Goal: Task Accomplishment & Management: Use online tool/utility

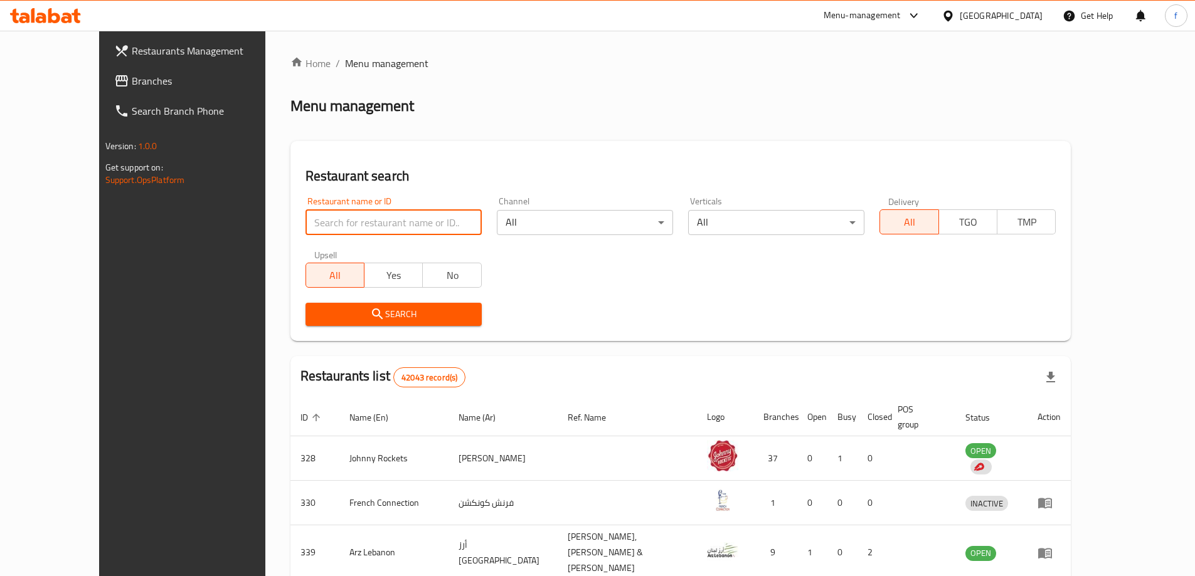
click at [361, 214] on input "search" at bounding box center [393, 222] width 176 height 25
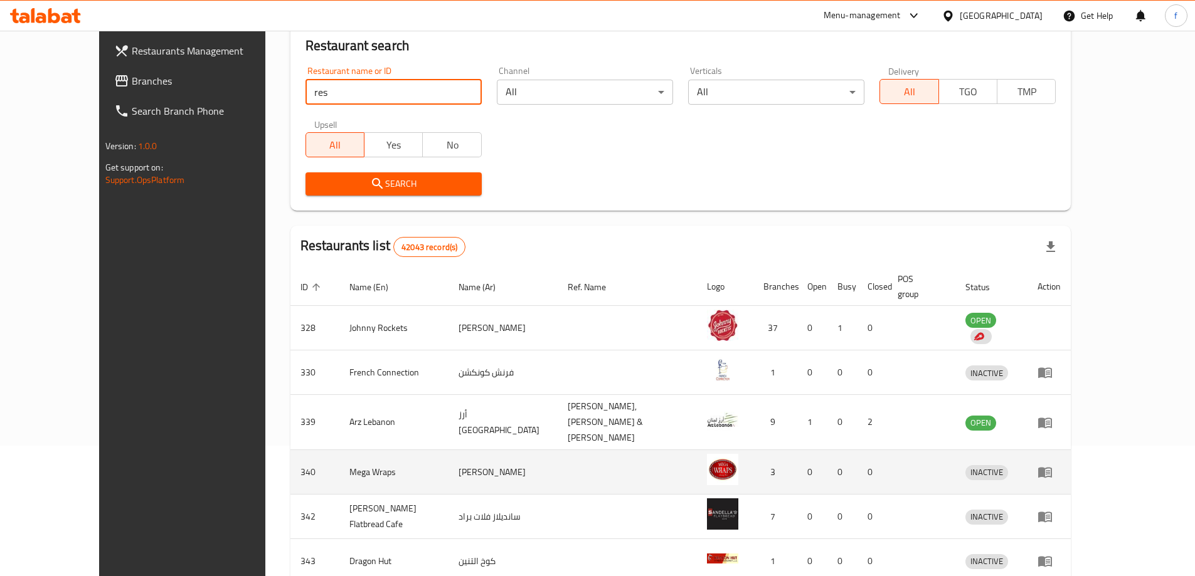
scroll to position [359, 0]
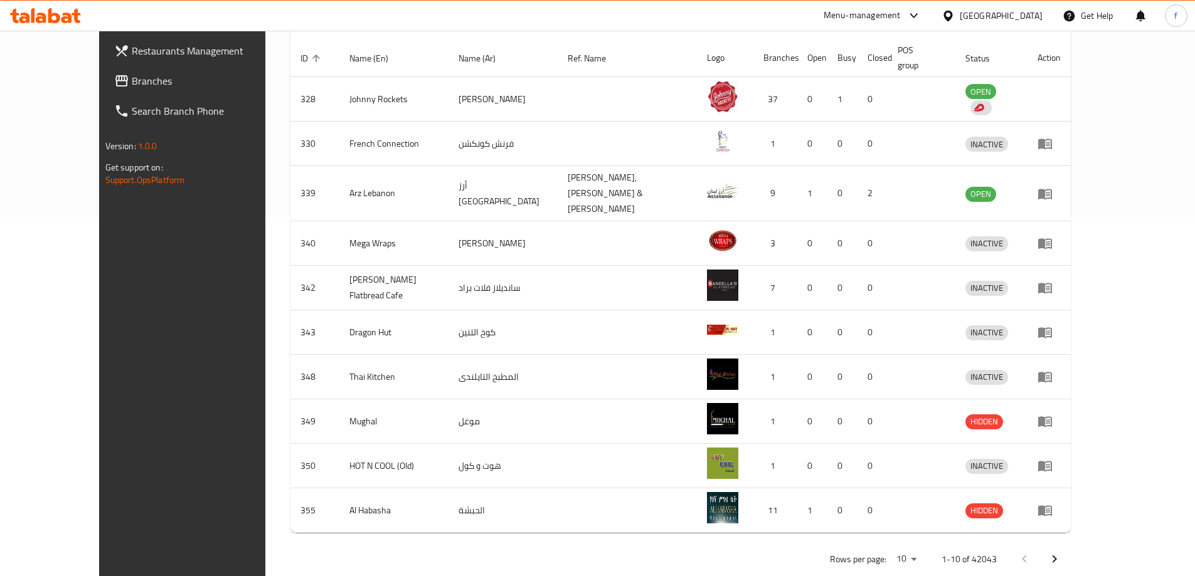
type input "res"
click at [1062, 552] on icon "Next page" at bounding box center [1054, 559] width 15 height 15
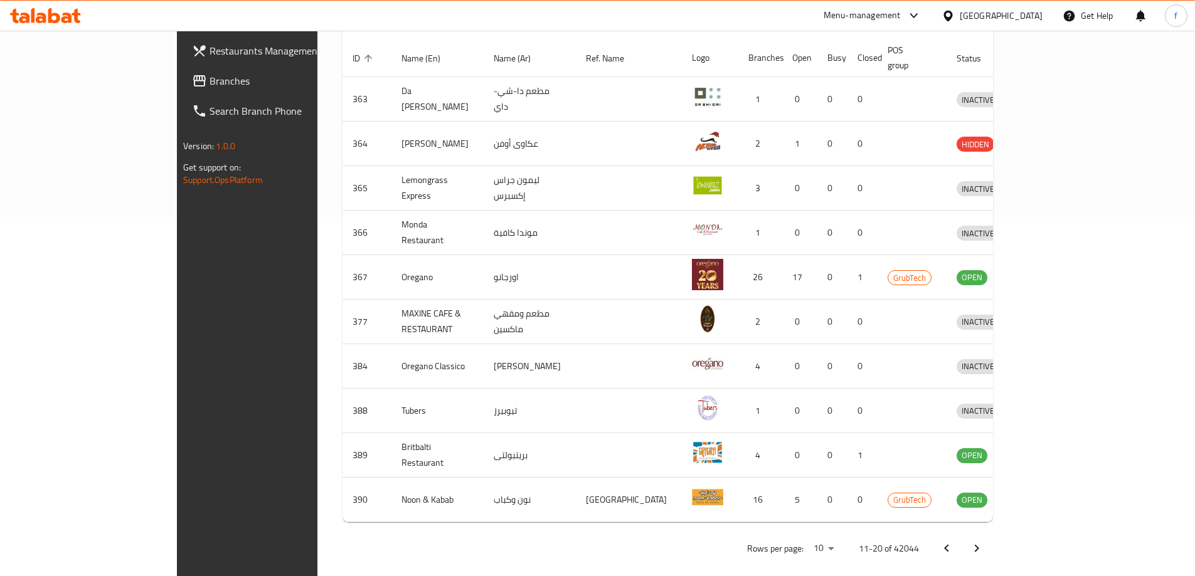
click at [984, 541] on icon "Next page" at bounding box center [976, 548] width 15 height 15
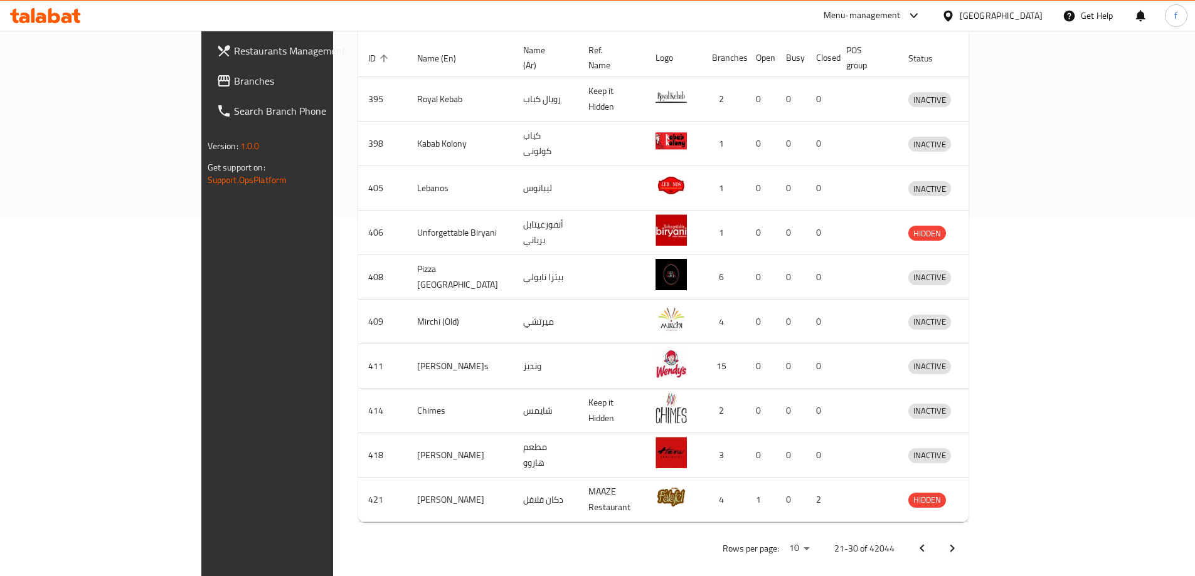
click at [960, 541] on icon "Next page" at bounding box center [951, 548] width 15 height 15
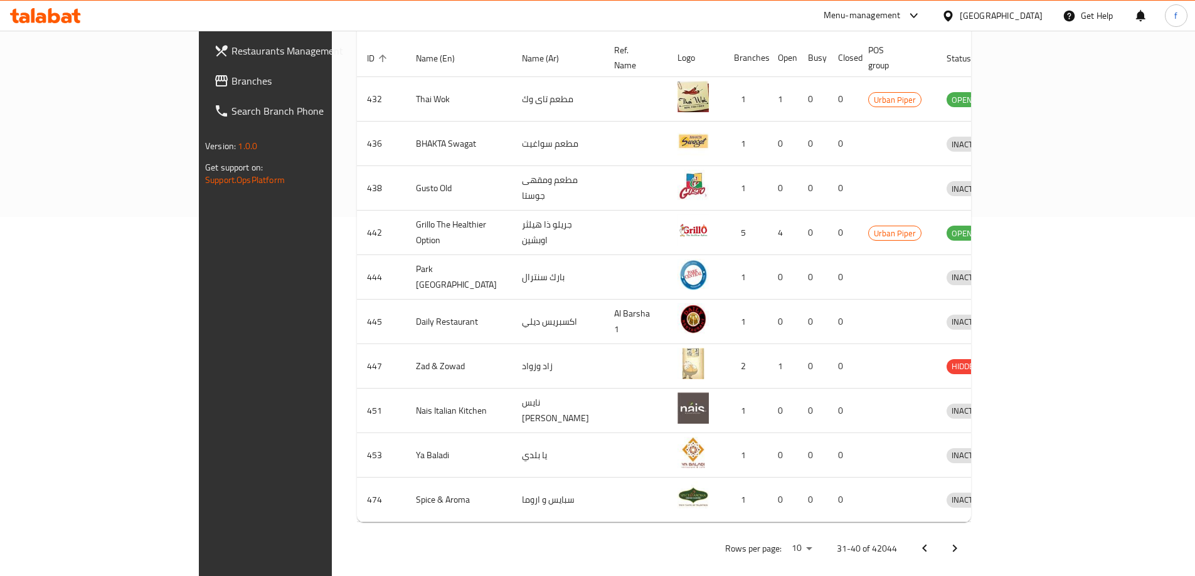
click at [962, 541] on icon "Next page" at bounding box center [954, 548] width 15 height 15
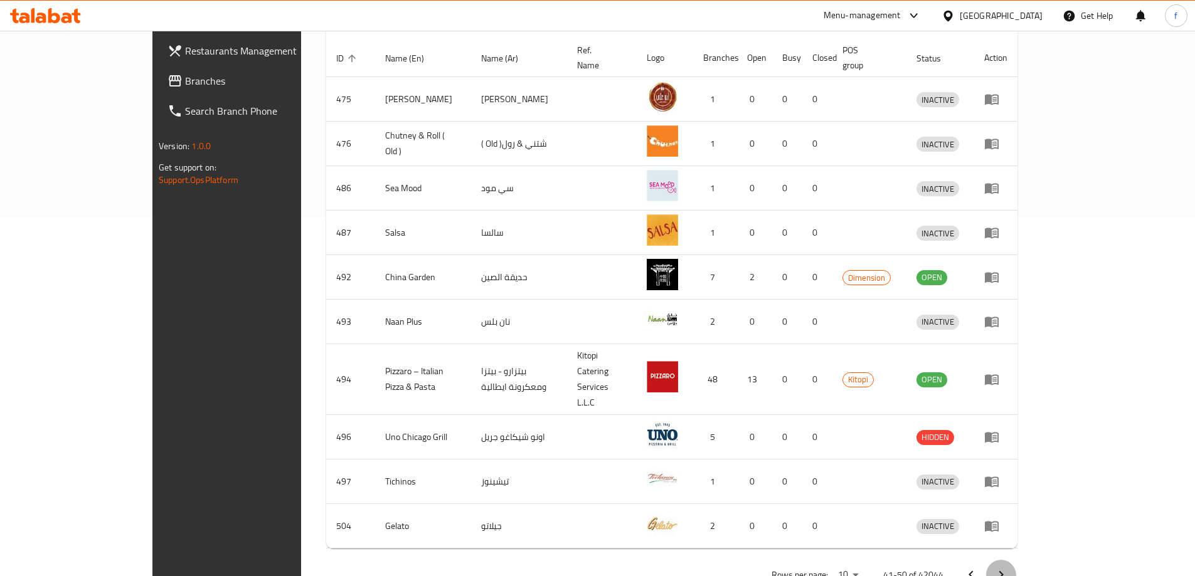
click at [1008, 568] on icon "Next page" at bounding box center [1000, 575] width 15 height 15
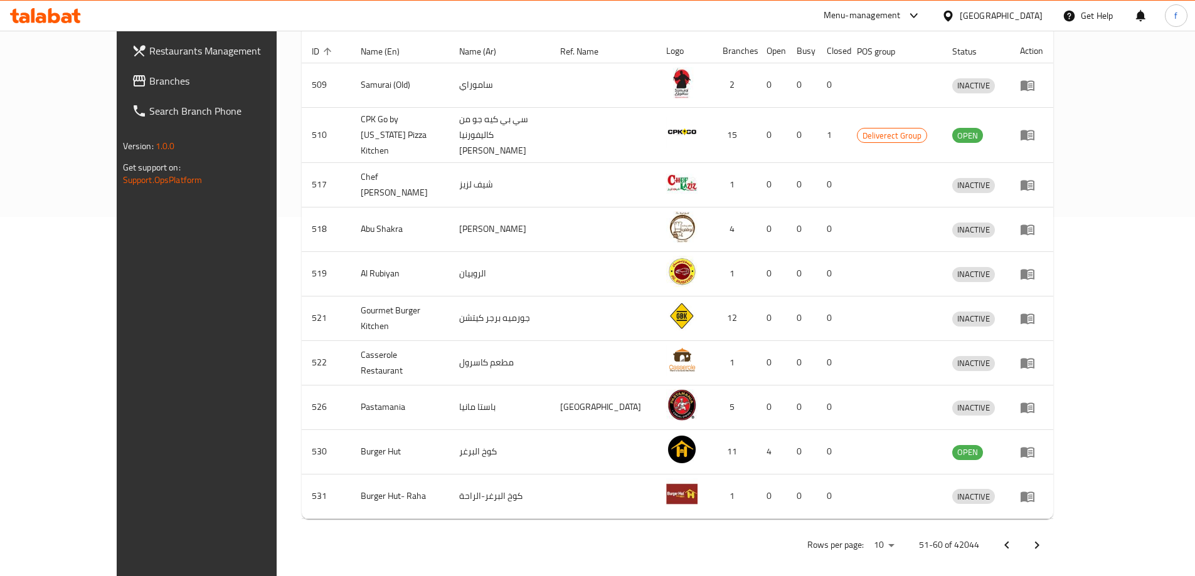
click at [1044, 538] on icon "Next page" at bounding box center [1036, 545] width 15 height 15
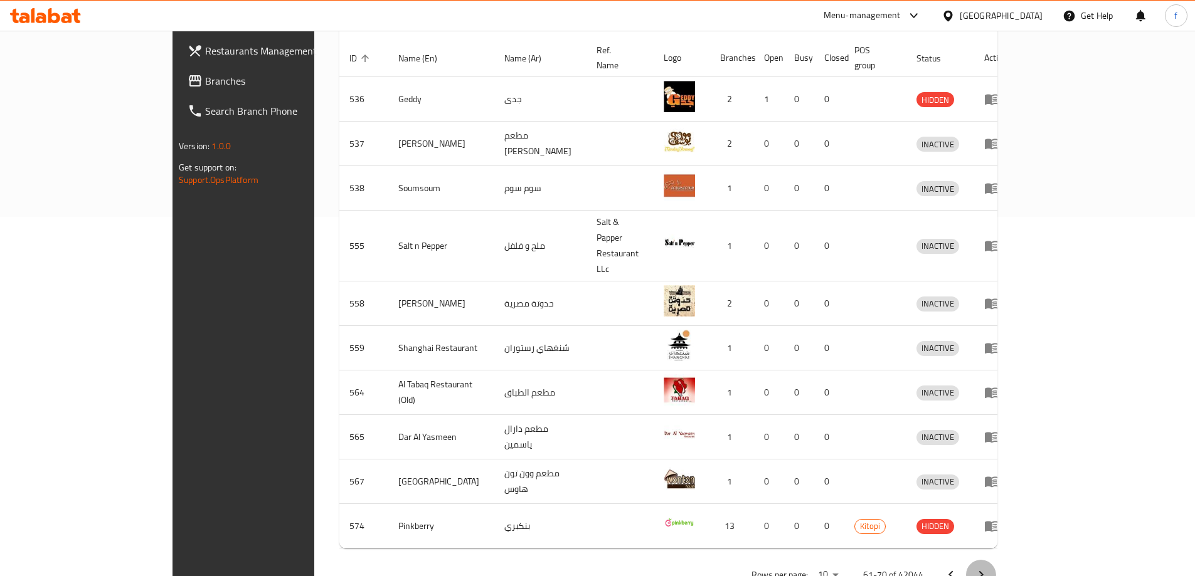
click at [988, 568] on icon "Next page" at bounding box center [980, 575] width 15 height 15
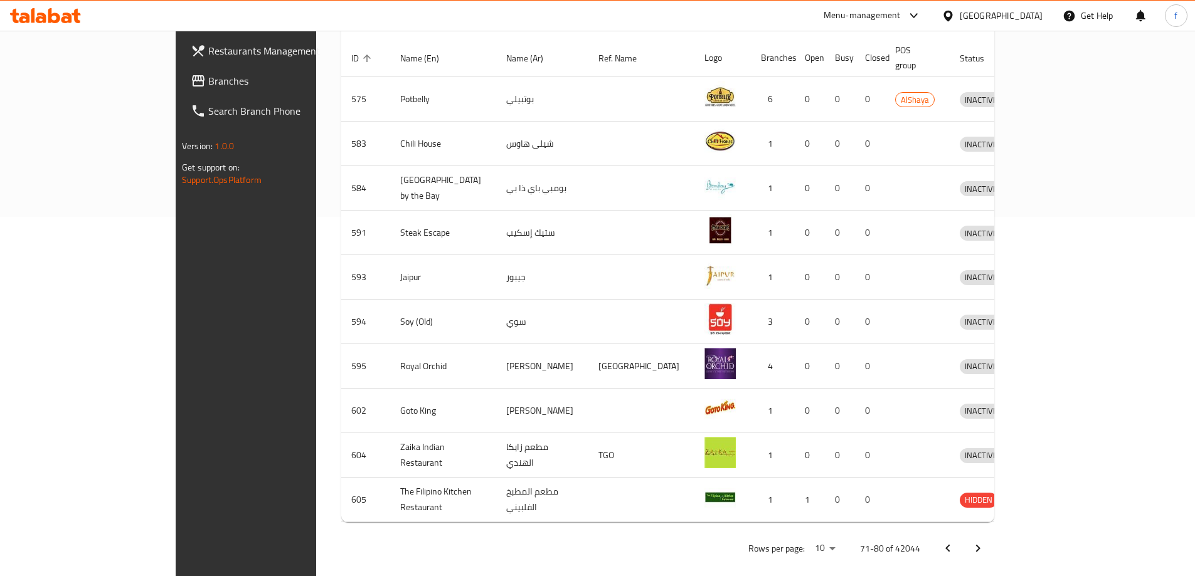
click at [955, 541] on icon "Previous page" at bounding box center [947, 548] width 15 height 15
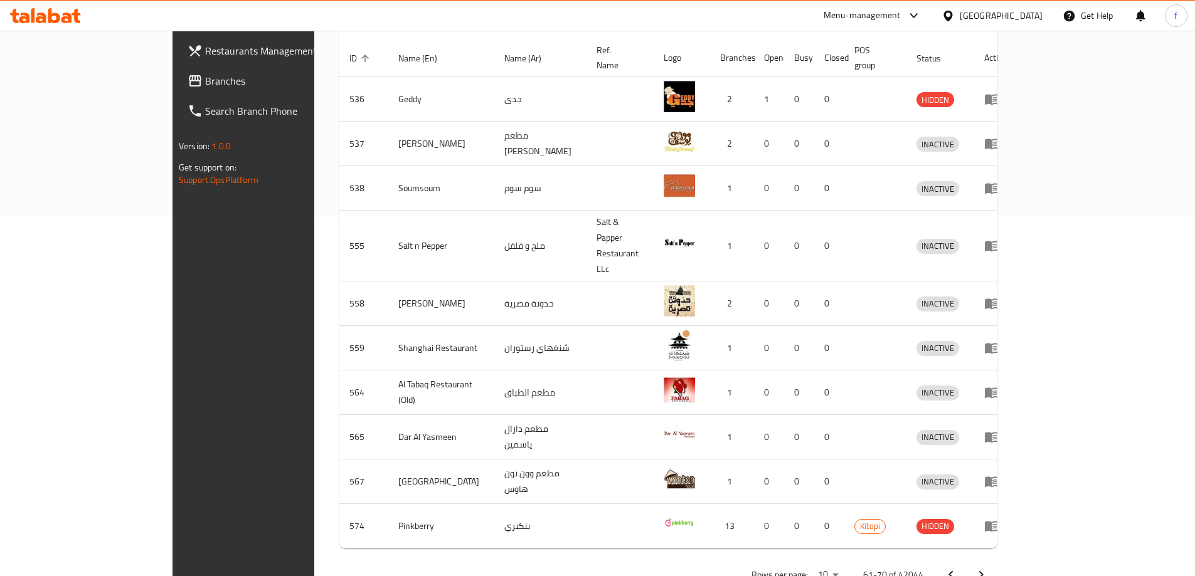
click at [1022, 531] on div "Home / Menu management Menu management Restaurant search Restaurant name or ID …" at bounding box center [668, 143] width 708 height 945
click at [988, 568] on icon "Next page" at bounding box center [980, 575] width 15 height 15
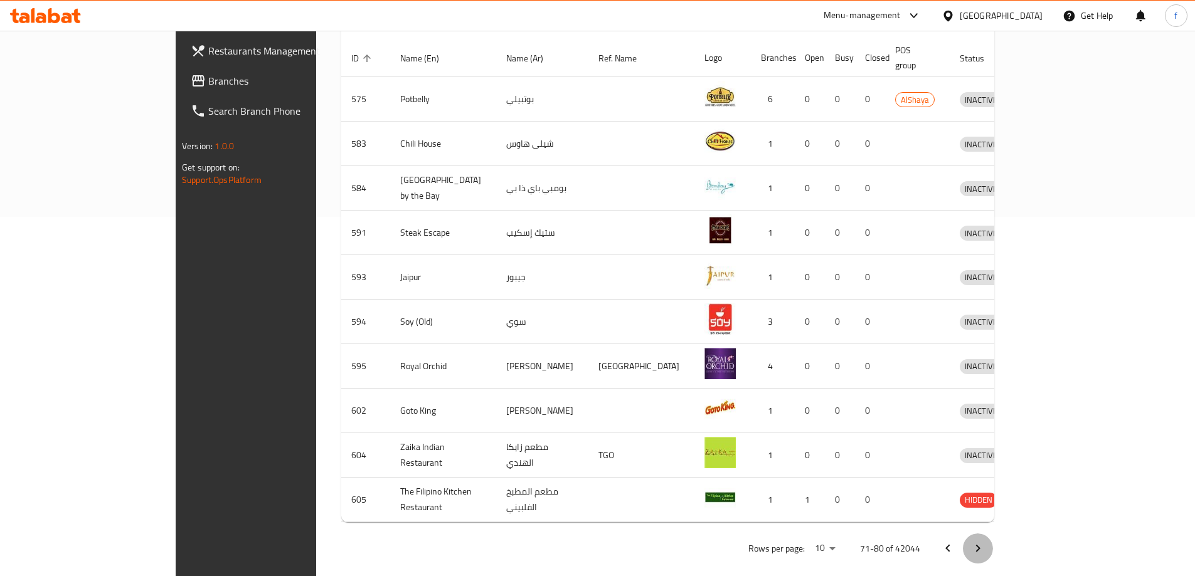
click at [985, 541] on icon "Next page" at bounding box center [977, 548] width 15 height 15
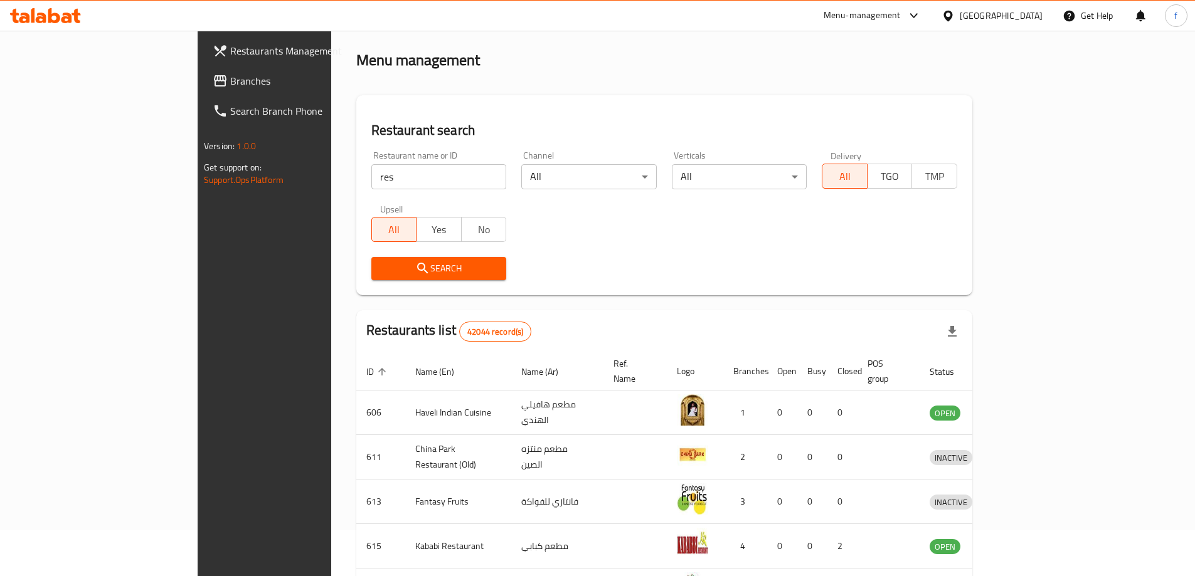
scroll to position [0, 0]
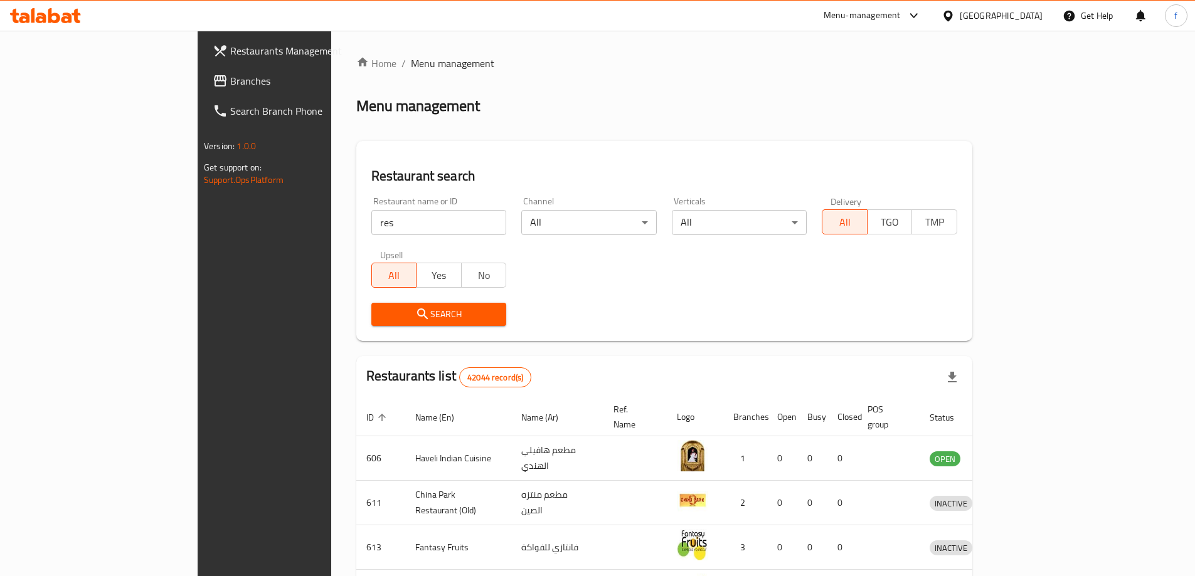
click at [230, 79] on span "Branches" at bounding box center [308, 80] width 157 height 15
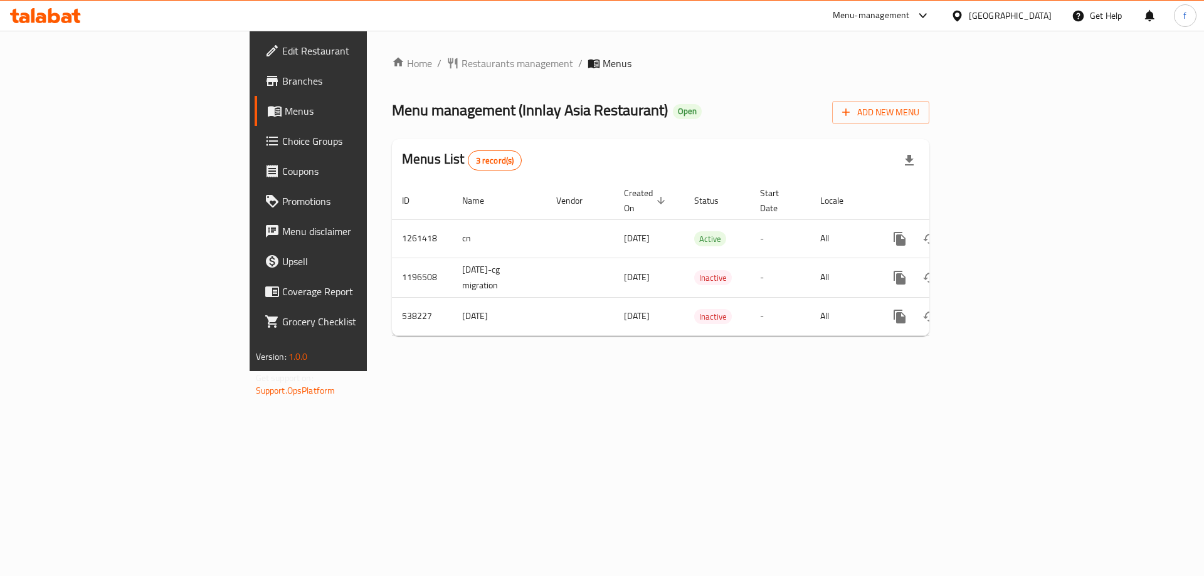
click at [282, 76] on span "Branches" at bounding box center [361, 80] width 159 height 15
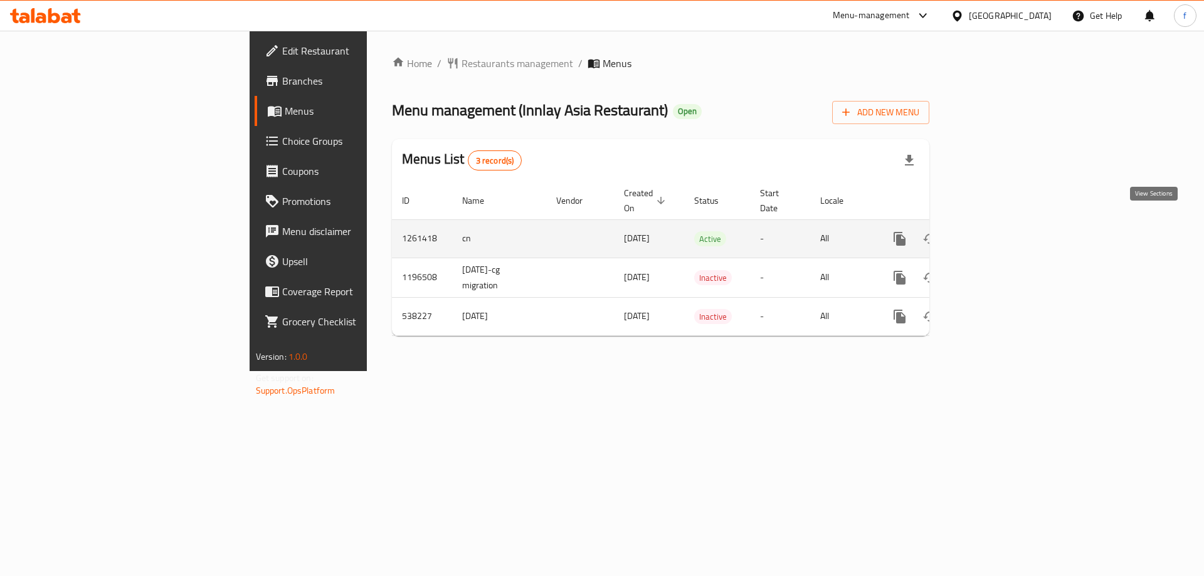
click at [998, 231] on icon "enhanced table" at bounding box center [990, 238] width 15 height 15
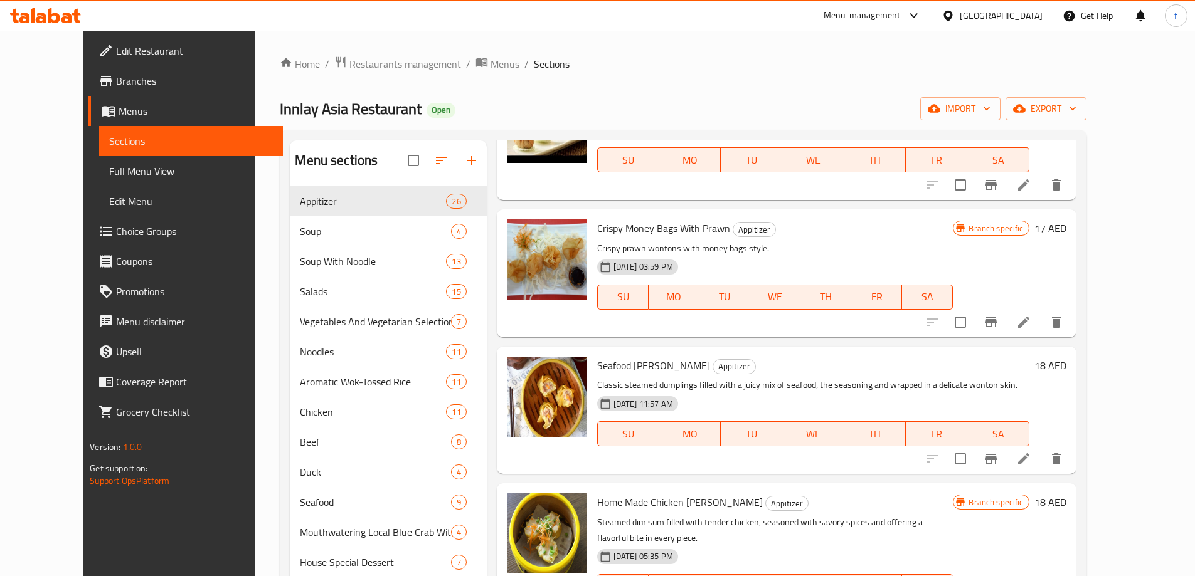
scroll to position [627, 0]
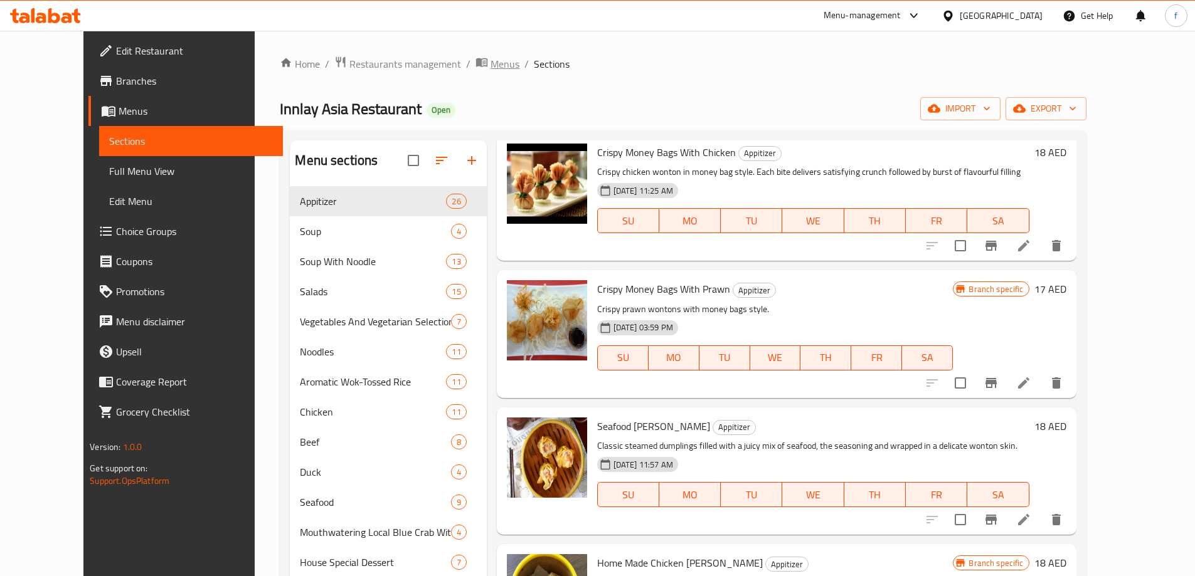
click at [490, 66] on span "Menus" at bounding box center [504, 63] width 29 height 15
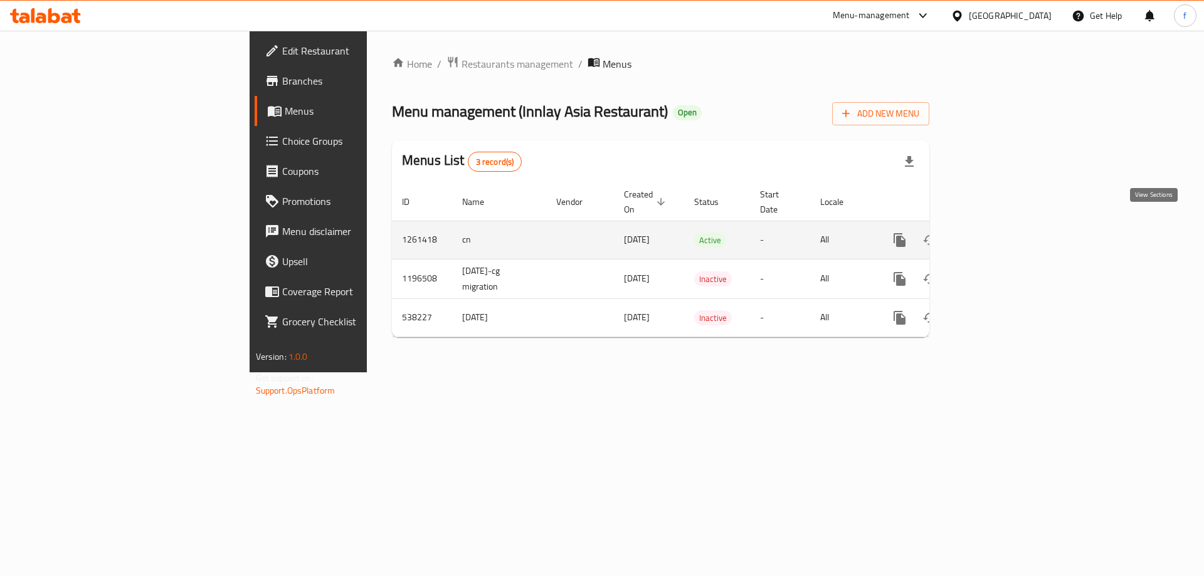
click at [1005, 236] on link "enhanced table" at bounding box center [990, 240] width 30 height 30
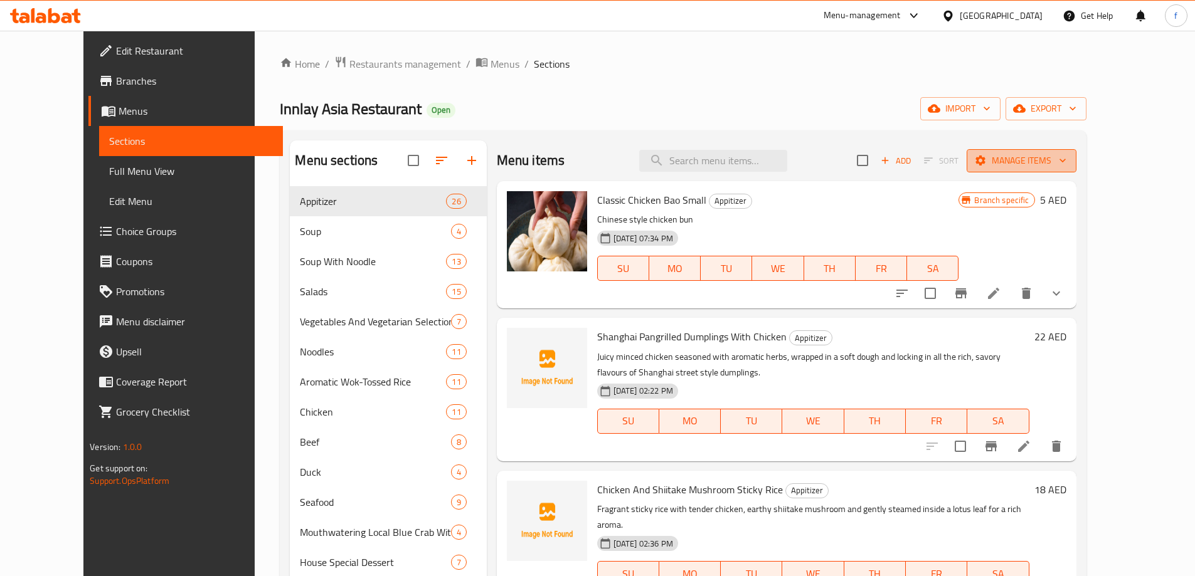
click at [1066, 164] on span "Manage items" at bounding box center [1021, 161] width 90 height 16
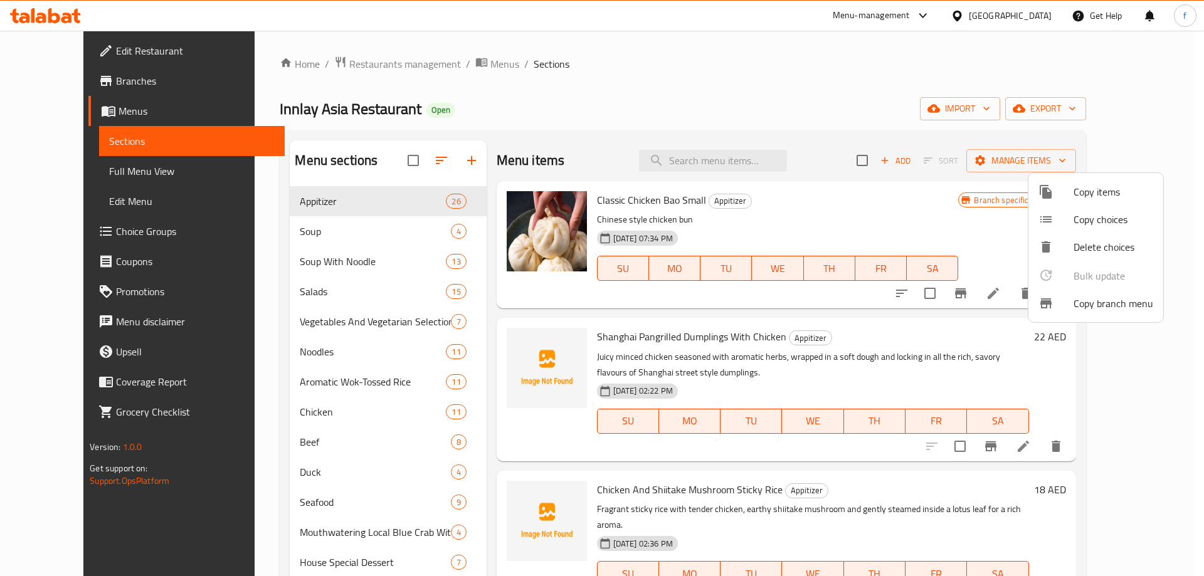
click at [1114, 308] on span "Copy branch menu" at bounding box center [1114, 303] width 80 height 15
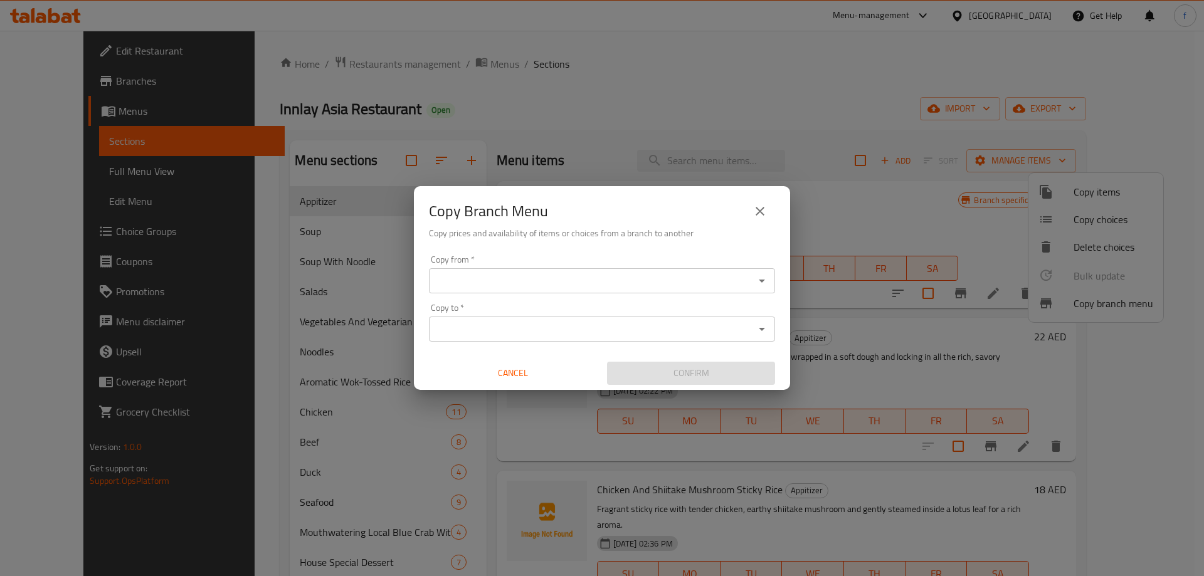
click at [657, 290] on div "Copy from *" at bounding box center [602, 280] width 346 height 25
click at [759, 280] on icon "Open" at bounding box center [762, 281] width 6 height 3
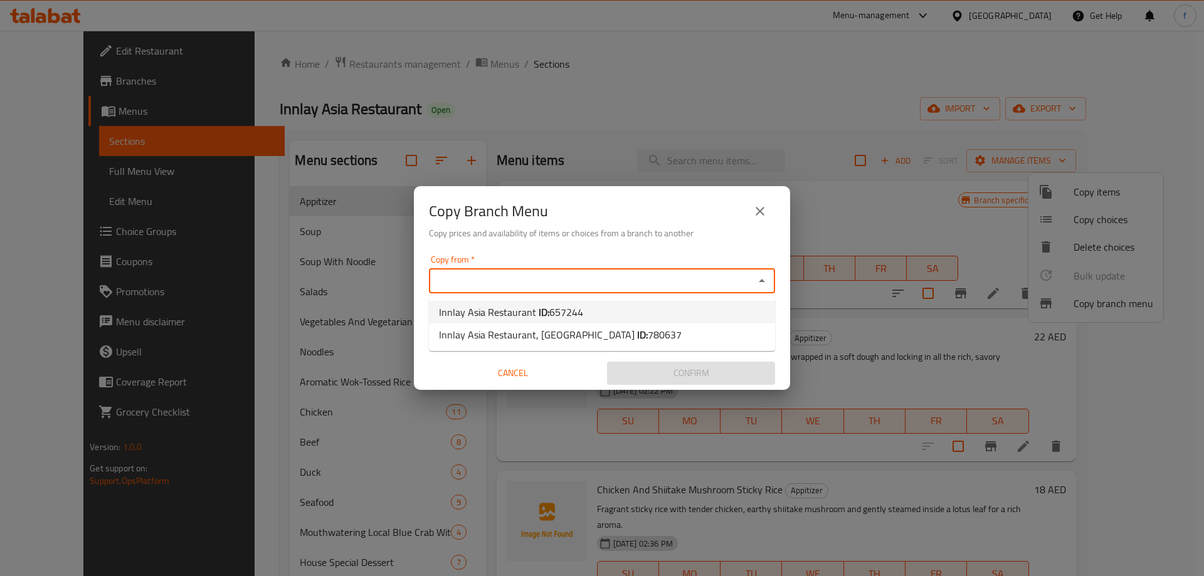
click at [685, 302] on li "Innlay Asia Restaurant ID: 657244" at bounding box center [602, 312] width 346 height 23
type input "Innlay Asia Restaurant"
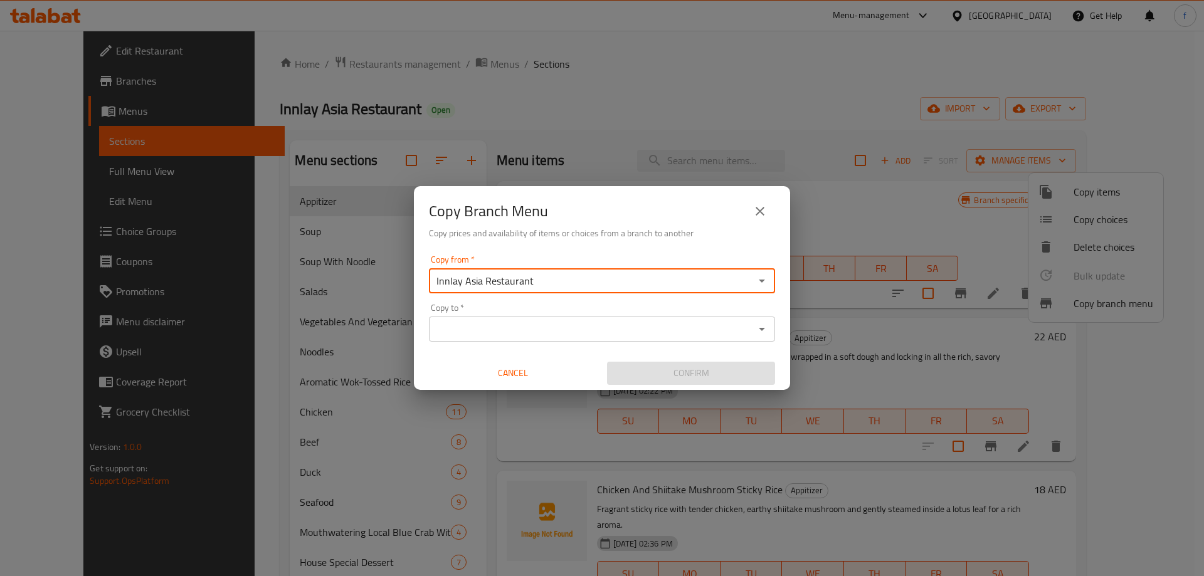
click at [766, 333] on icon "Open" at bounding box center [761, 329] width 15 height 15
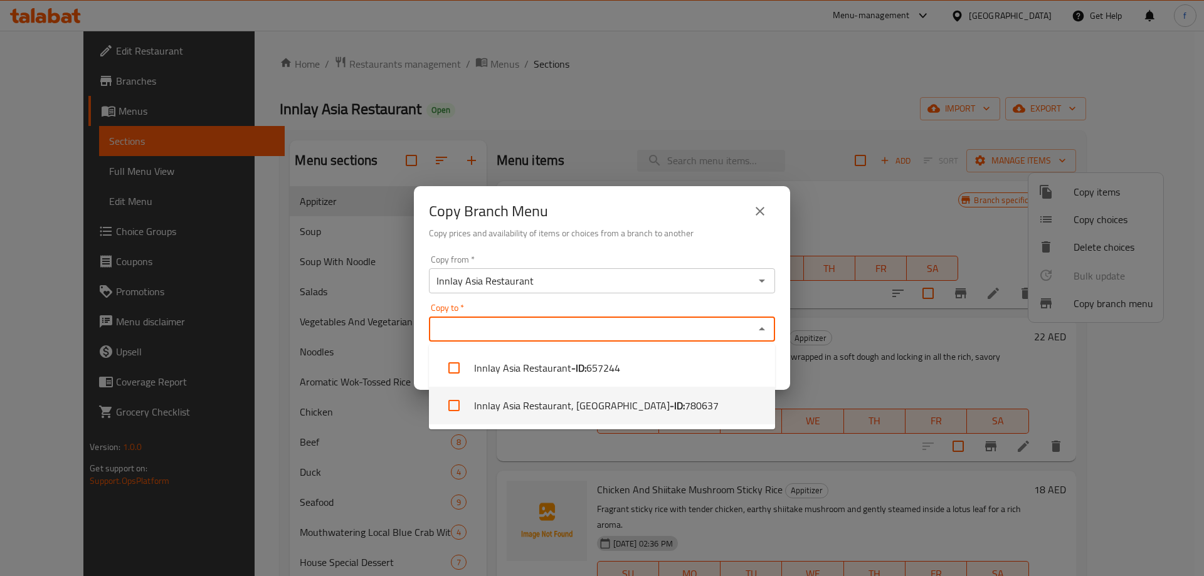
click at [669, 403] on li "Innlay Asia Restaurant, RAK City - ID: 780637" at bounding box center [602, 406] width 346 height 38
checkbox input "true"
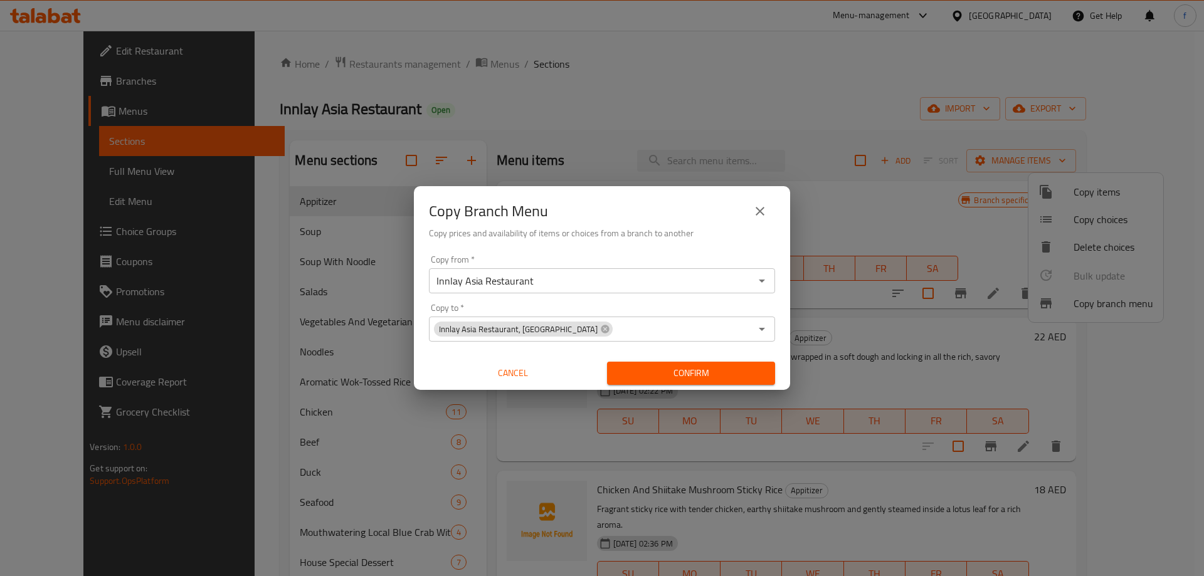
click at [683, 367] on span "Confirm" at bounding box center [691, 374] width 148 height 16
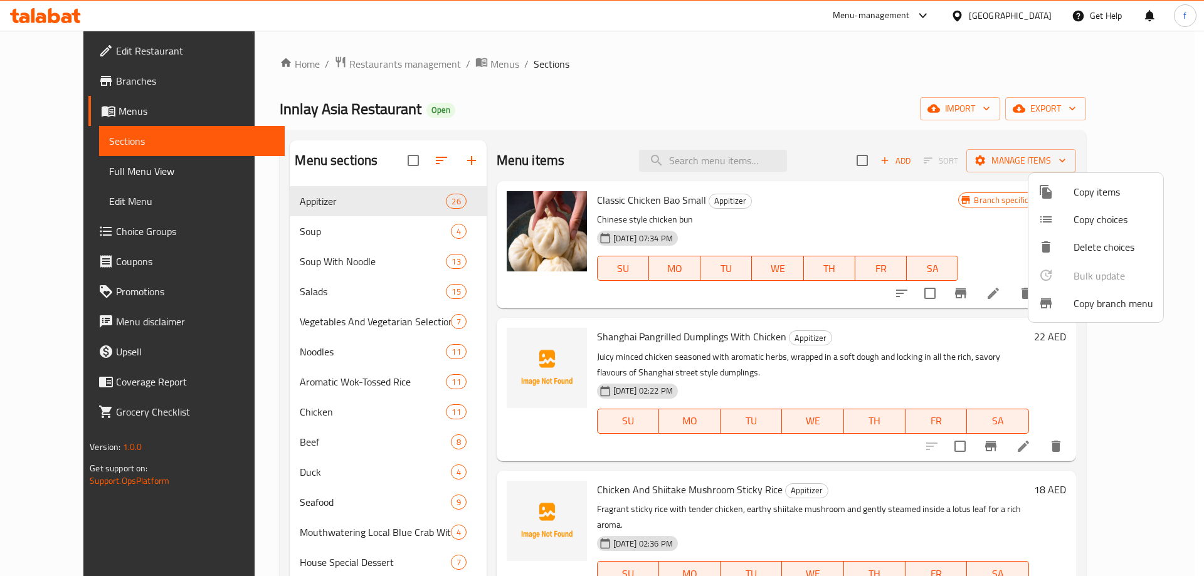
click at [137, 52] on div at bounding box center [602, 288] width 1204 height 576
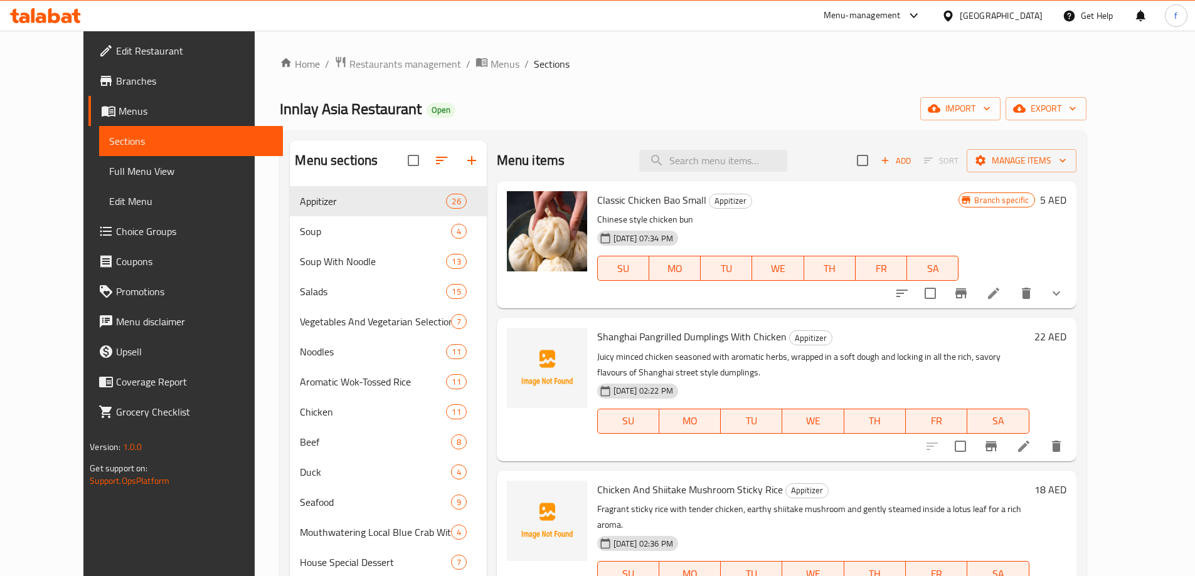
click at [127, 49] on span "Edit Restaurant" at bounding box center [194, 50] width 157 height 15
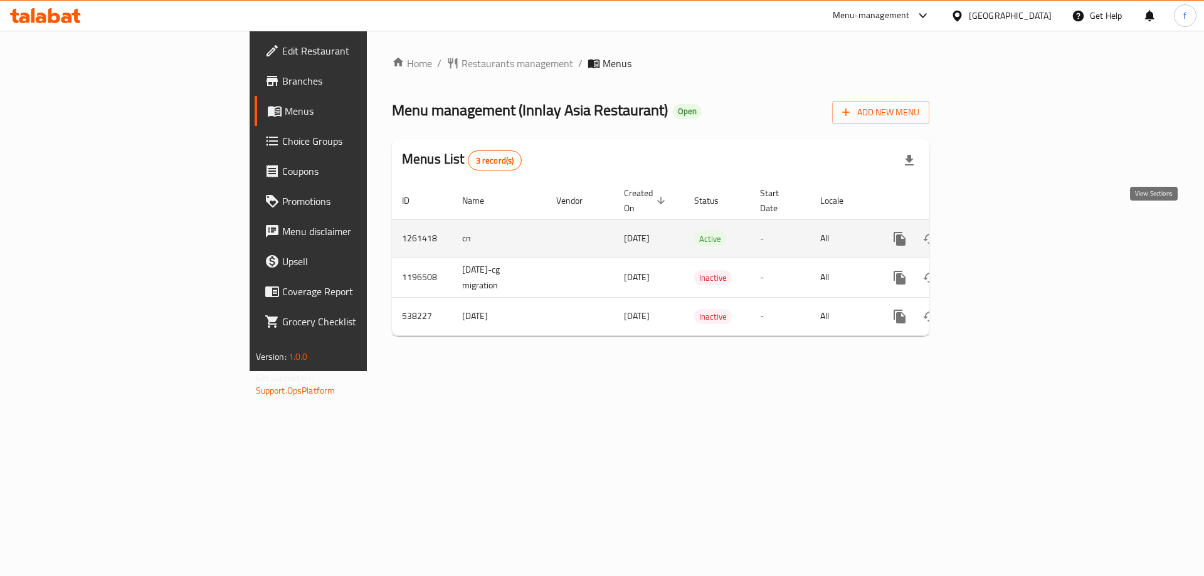
click at [1005, 238] on link "enhanced table" at bounding box center [990, 239] width 30 height 30
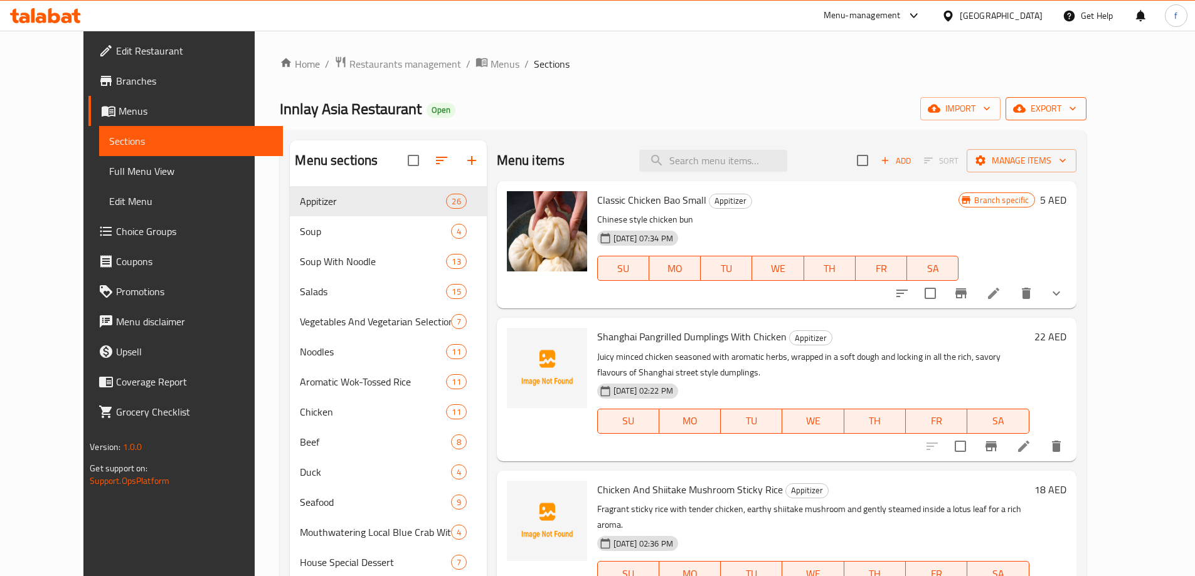
click at [1076, 105] on span "export" at bounding box center [1045, 109] width 61 height 16
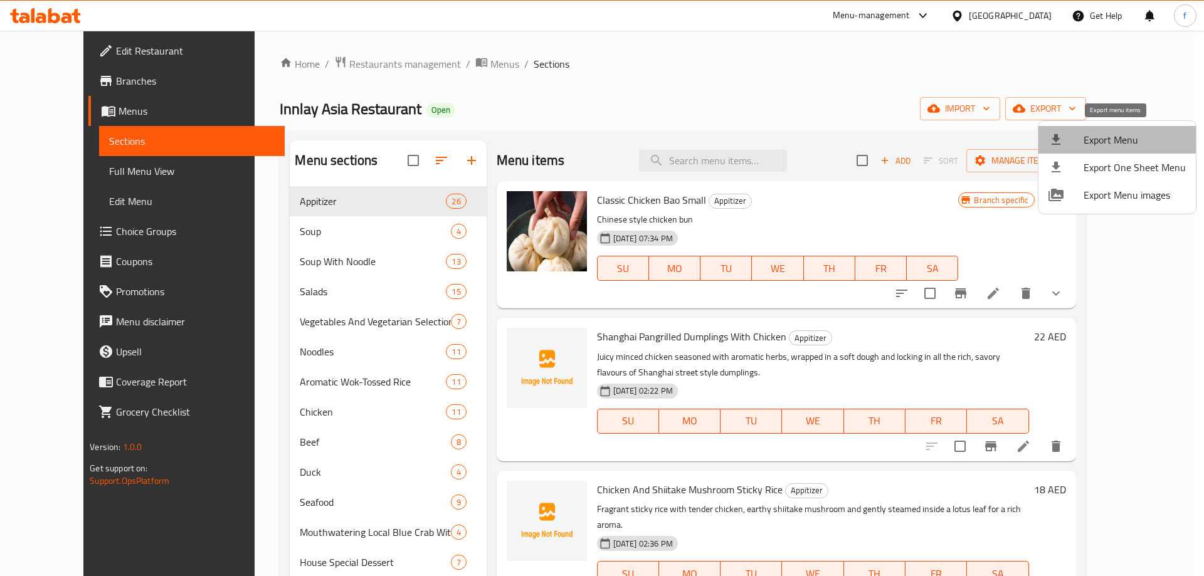
click at [1152, 144] on span "Export Menu" at bounding box center [1135, 139] width 102 height 15
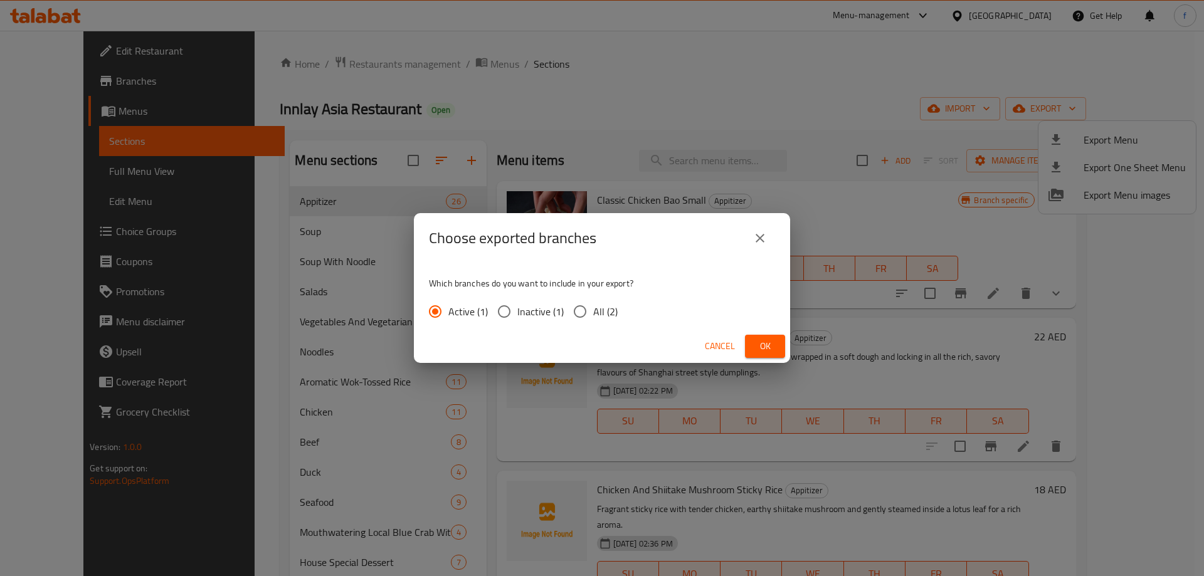
click at [594, 307] on span "All (2)" at bounding box center [605, 311] width 24 height 15
click at [593, 307] on input "All (2)" at bounding box center [580, 312] width 26 height 26
radio input "true"
click at [759, 347] on span "Ok" at bounding box center [765, 347] width 20 height 16
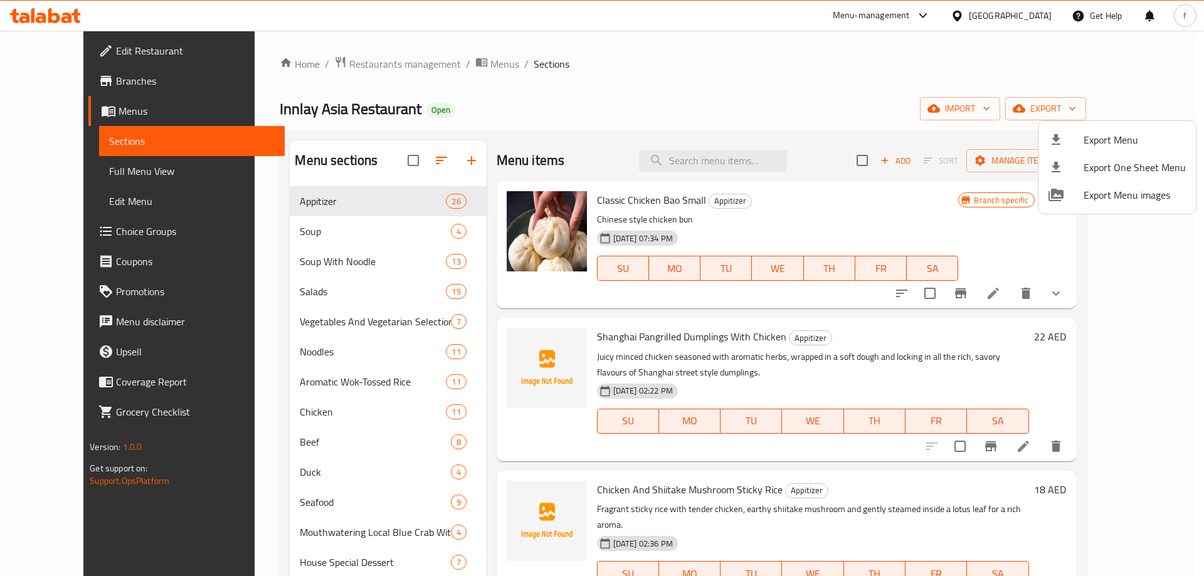
click at [124, 90] on div at bounding box center [602, 288] width 1204 height 576
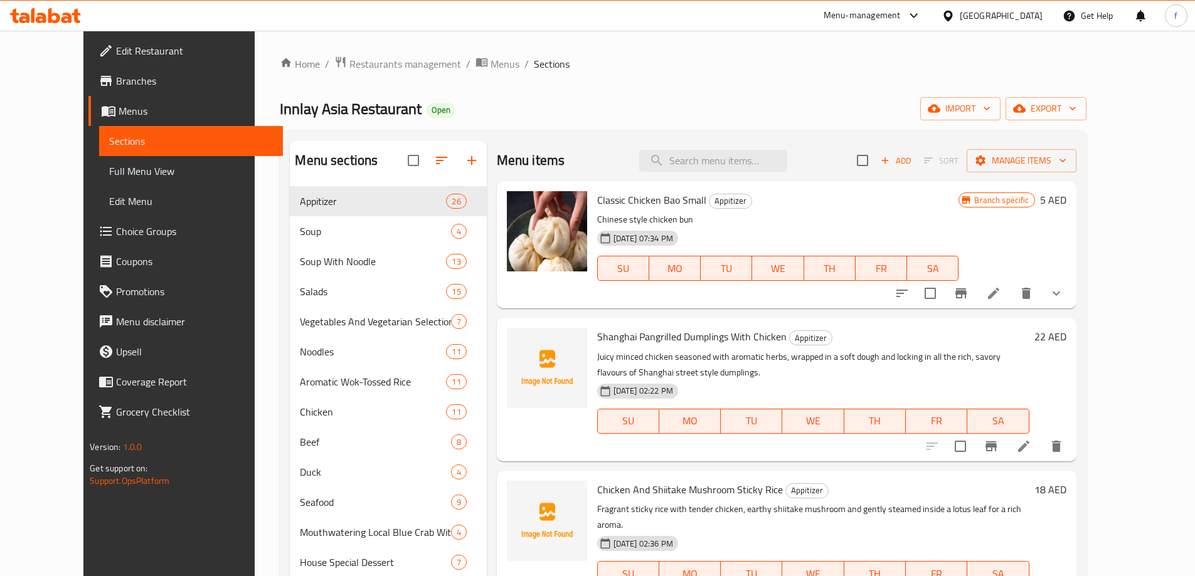
click at [116, 82] on span "Branches" at bounding box center [194, 80] width 157 height 15
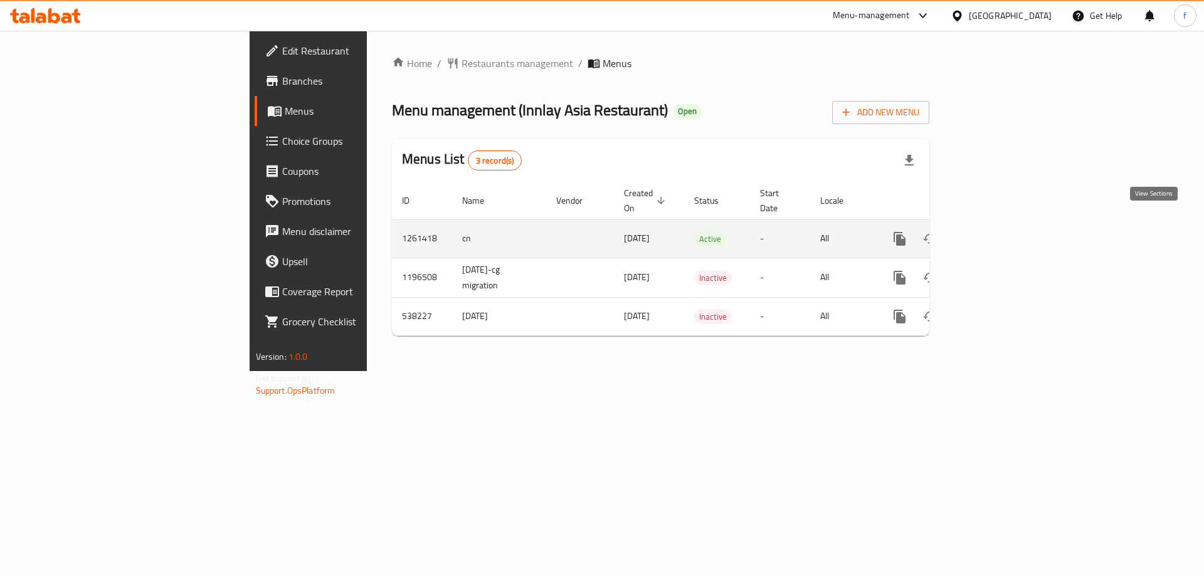
click at [998, 231] on icon "enhanced table" at bounding box center [990, 238] width 15 height 15
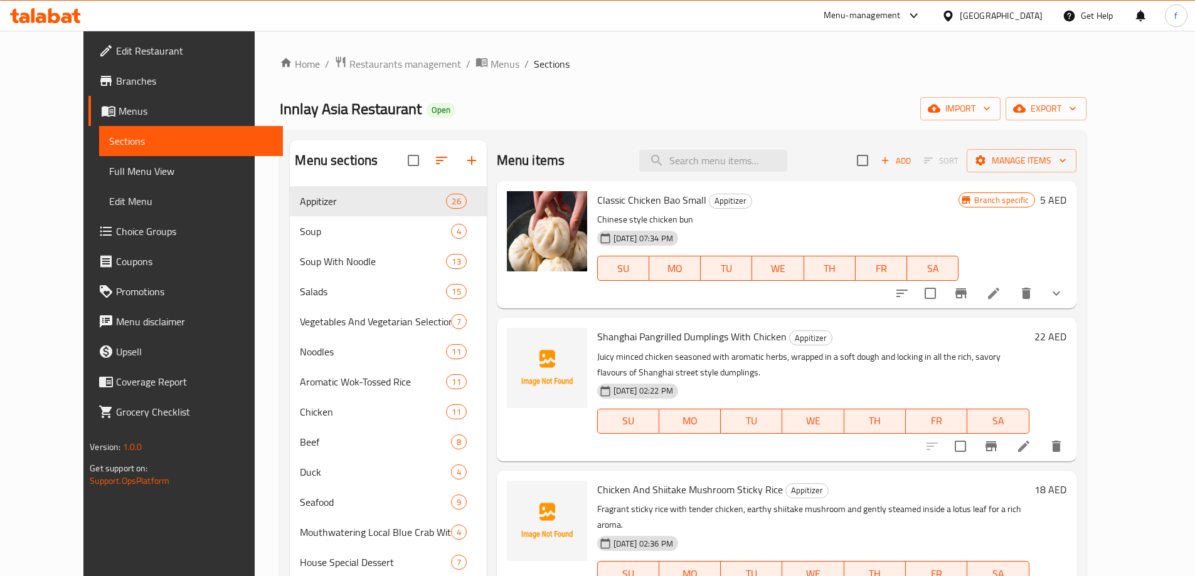
click at [116, 75] on span "Branches" at bounding box center [194, 80] width 157 height 15
